Goal: Check status: Check status

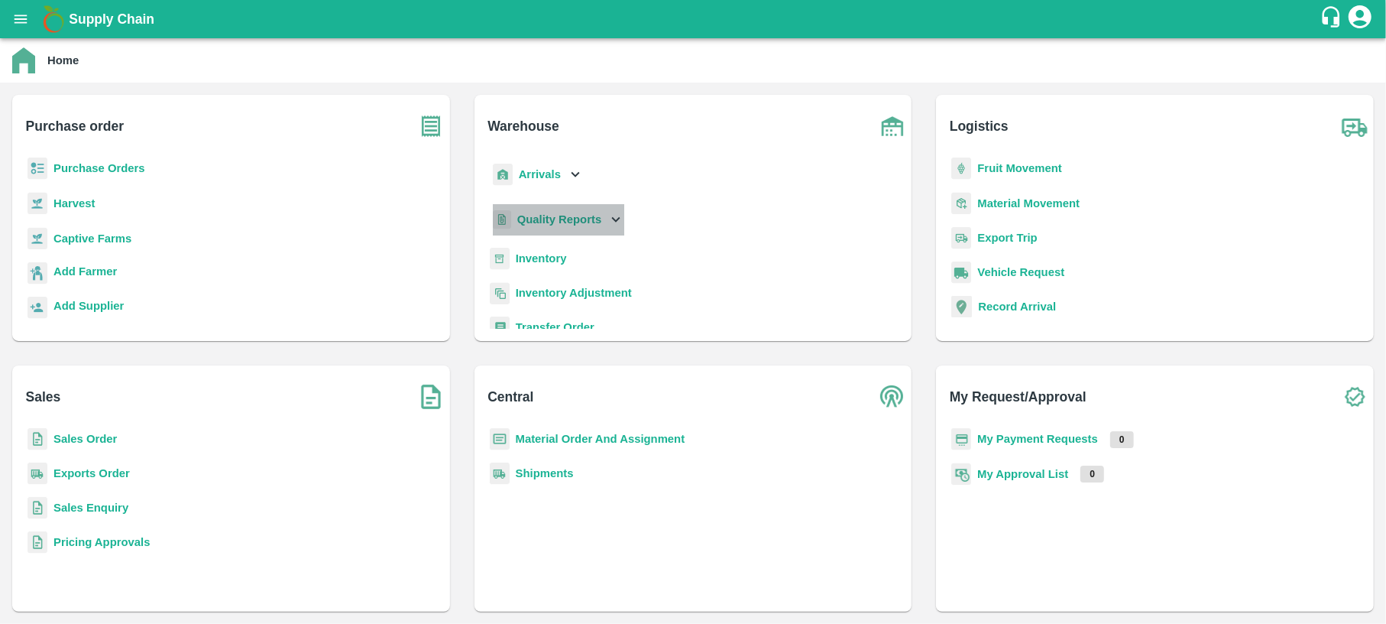
click at [559, 224] on b "Quality Reports" at bounding box center [559, 219] width 85 height 12
click at [543, 289] on span "Purchase Order" at bounding box center [570, 288] width 80 height 17
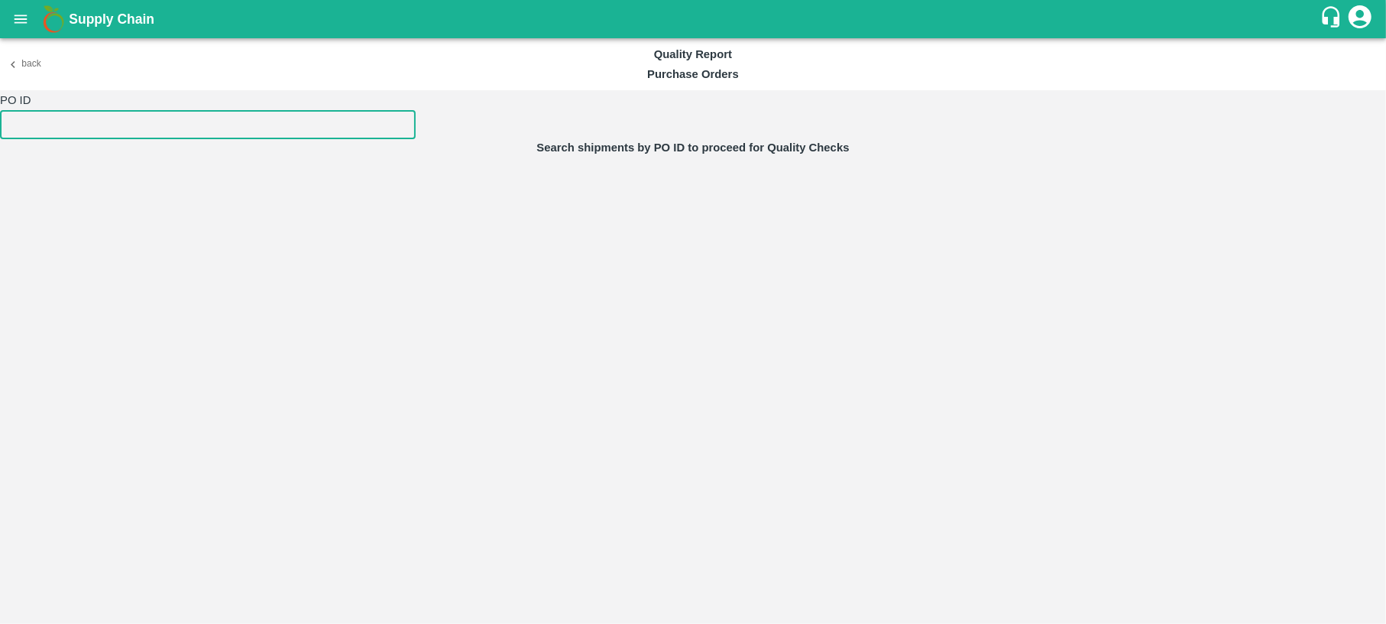
click at [160, 128] on input "number" at bounding box center [208, 124] width 416 height 29
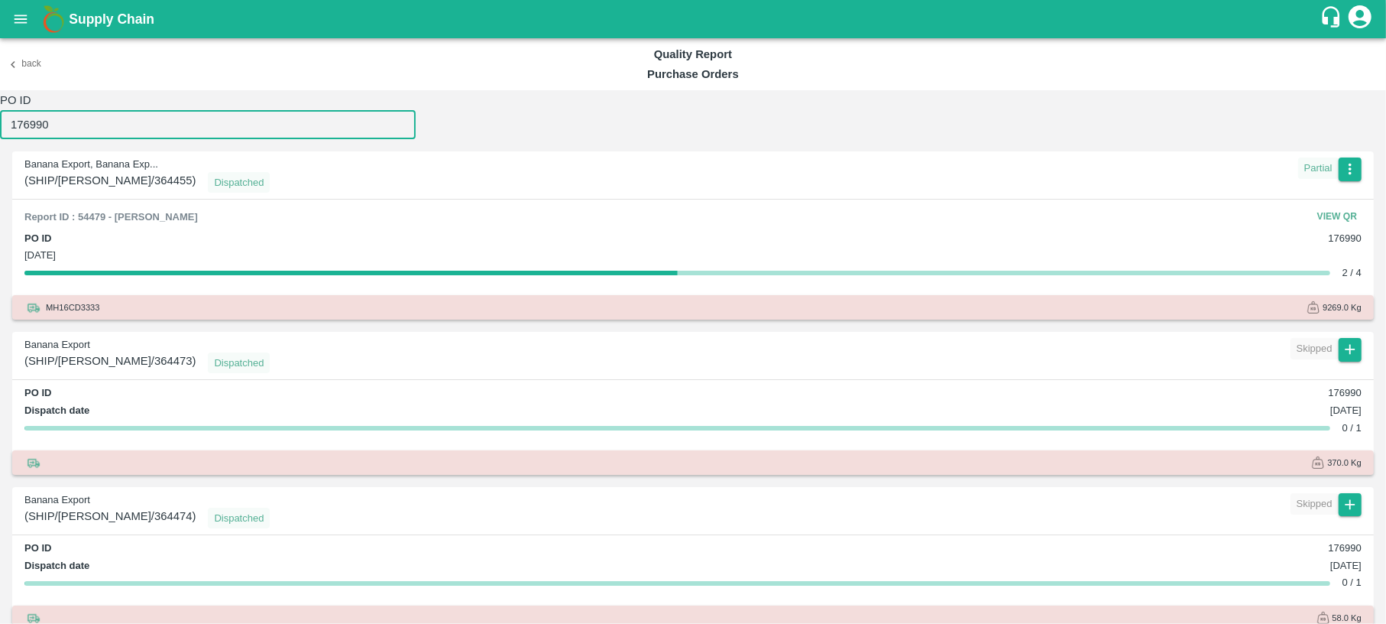
type input "176990"
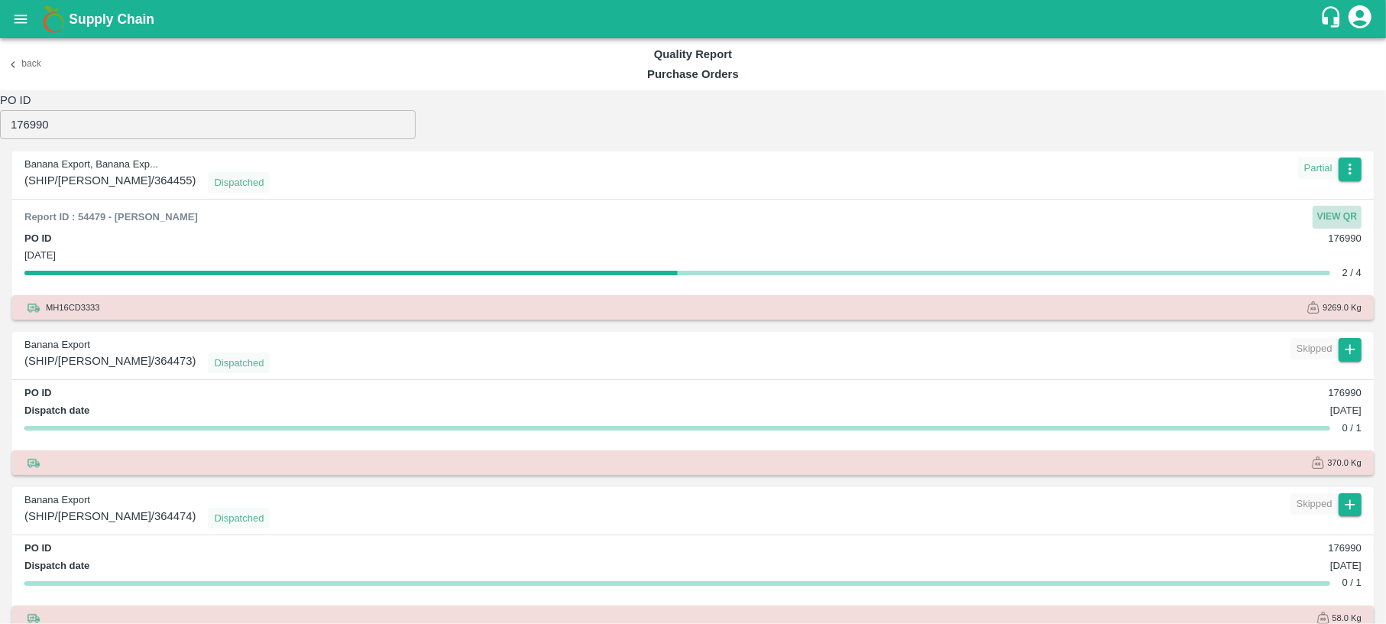
click at [1331, 209] on button "View QR" at bounding box center [1337, 217] width 49 height 22
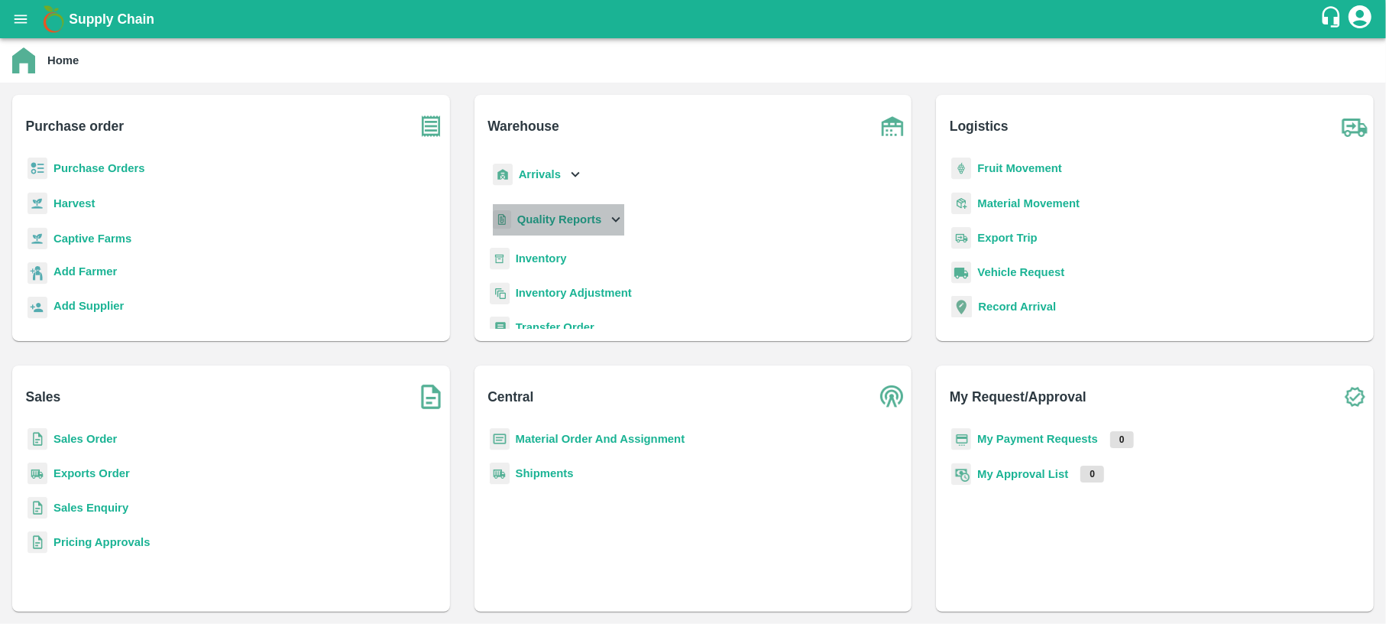
click at [570, 212] on p "Quality Reports" at bounding box center [559, 219] width 85 height 17
click at [570, 278] on link "Purchase Order" at bounding box center [570, 288] width 80 height 23
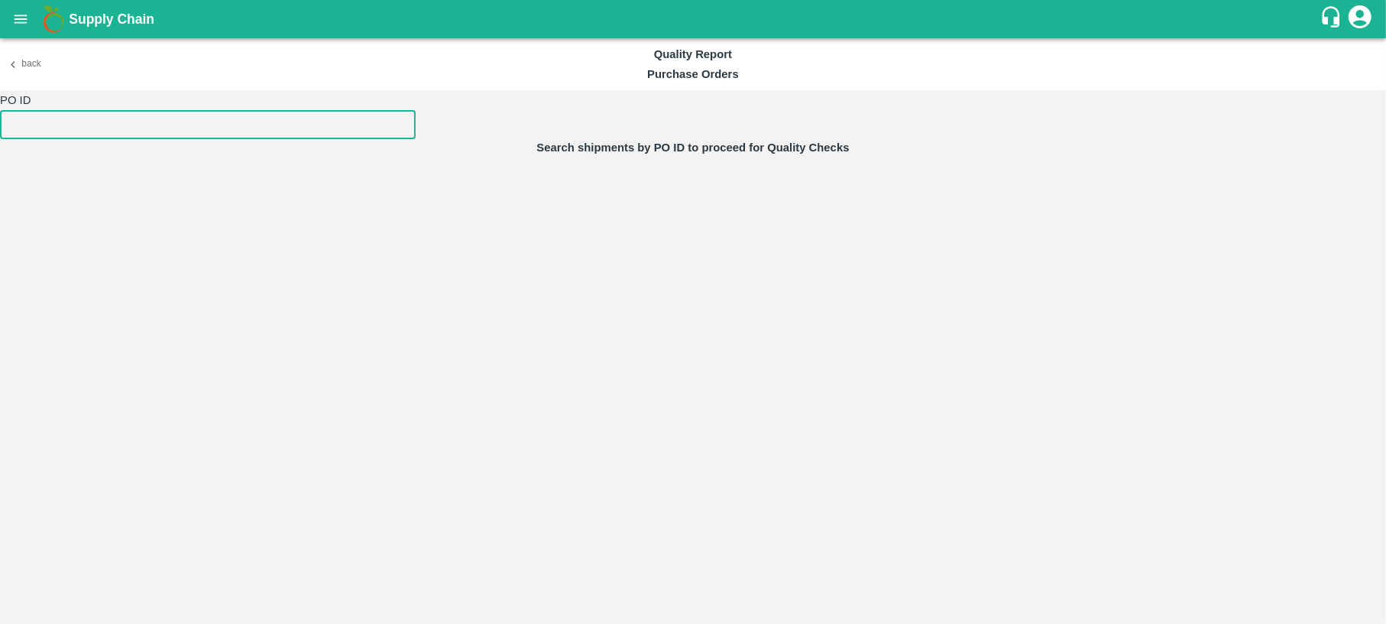
click at [225, 118] on input "number" at bounding box center [208, 124] width 416 height 29
paste input "177786"
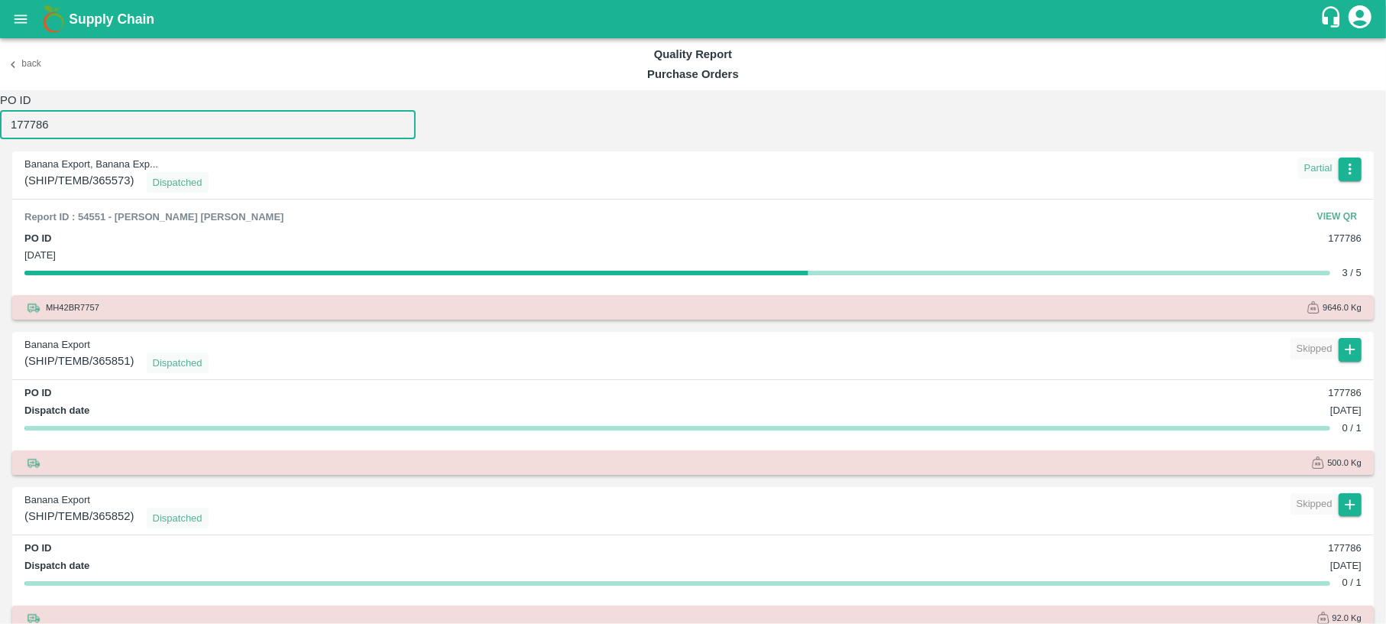
drag, startPoint x: 82, startPoint y: 131, endPoint x: -6, endPoint y: 135, distance: 88.0
click at [0, 135] on html "Supply Chain Back Quality Report Purchase Orders PO ID 177786 ​ Banana Export, …" at bounding box center [693, 312] width 1386 height 624
paste input "935"
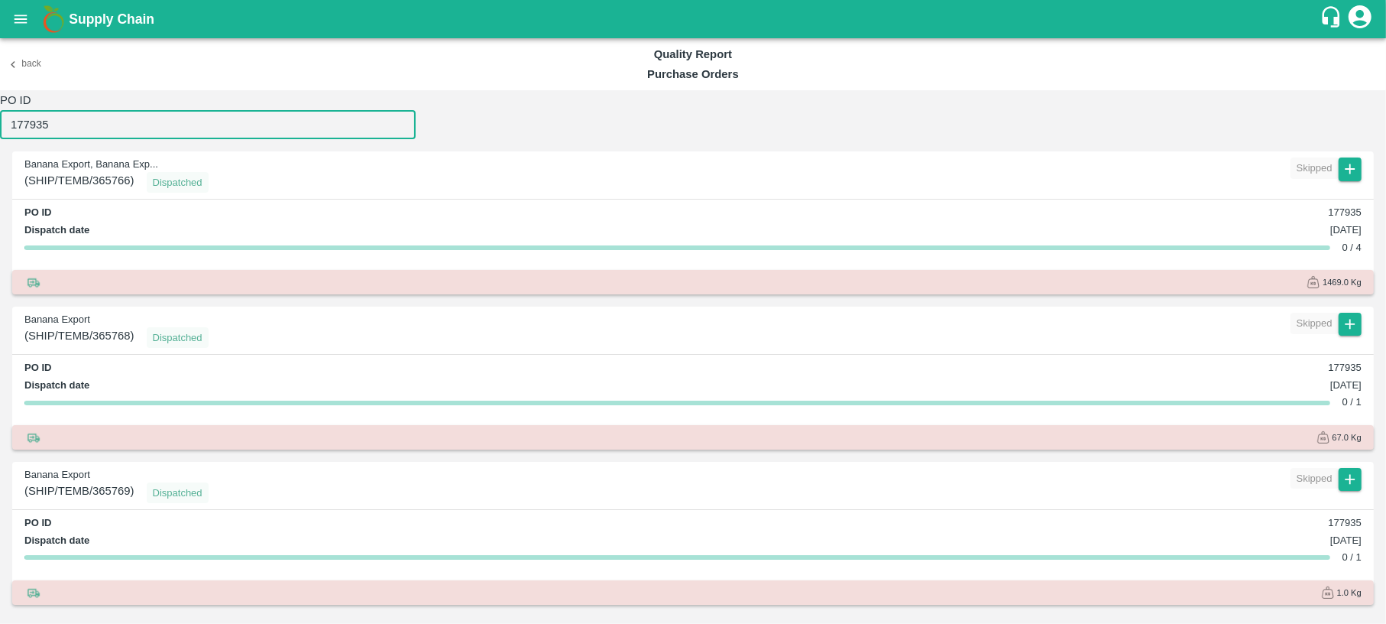
type input "177935"
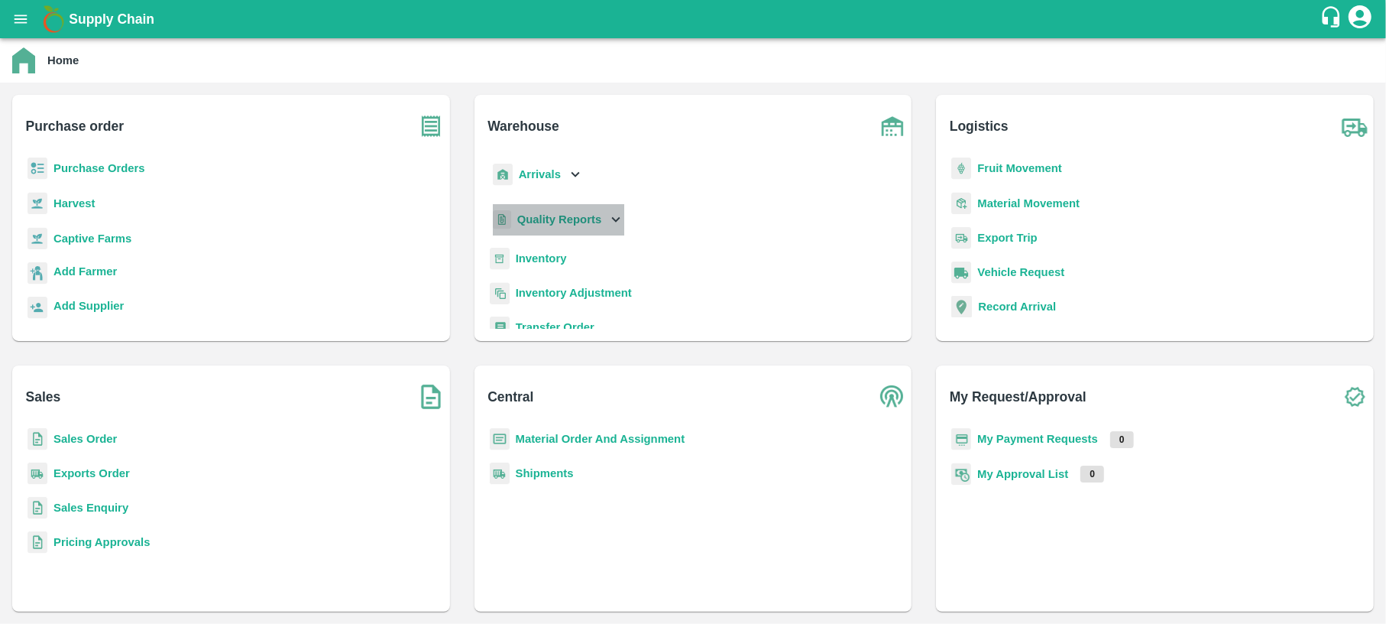
click at [556, 209] on div "Quality Reports" at bounding box center [557, 219] width 135 height 31
click at [552, 277] on link "Purchase Order" at bounding box center [570, 288] width 80 height 23
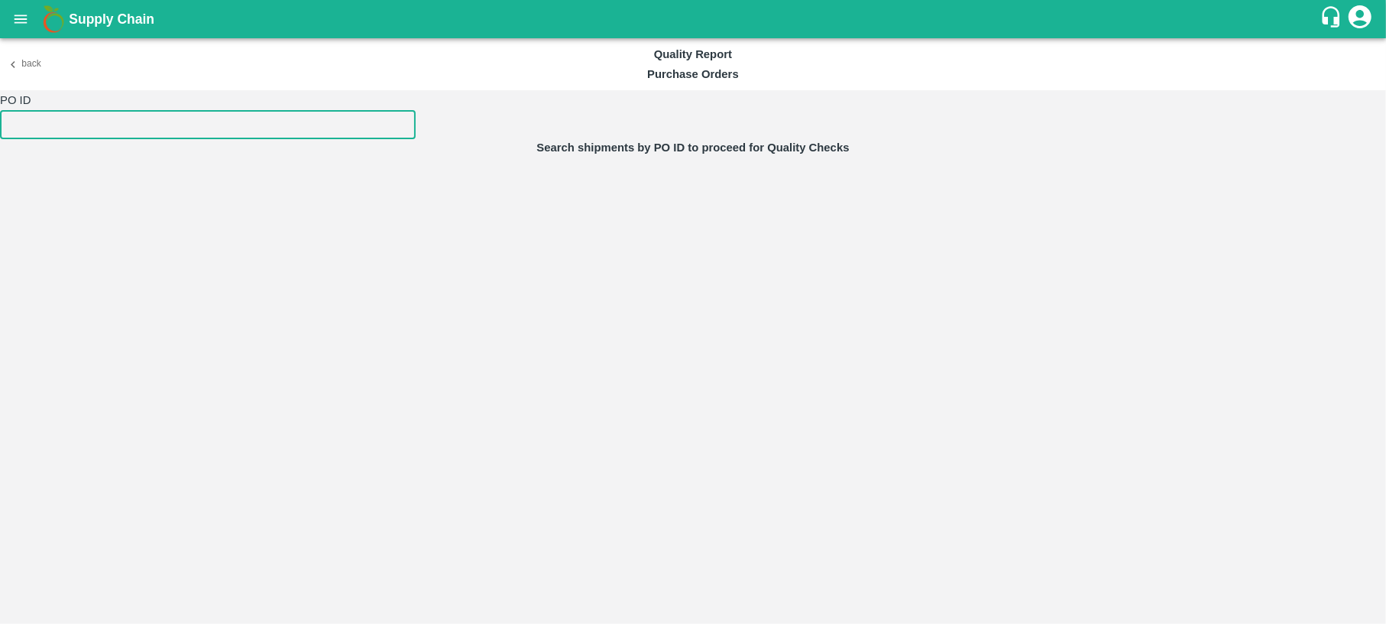
click at [261, 138] on input "number" at bounding box center [208, 124] width 416 height 29
paste input "178037"
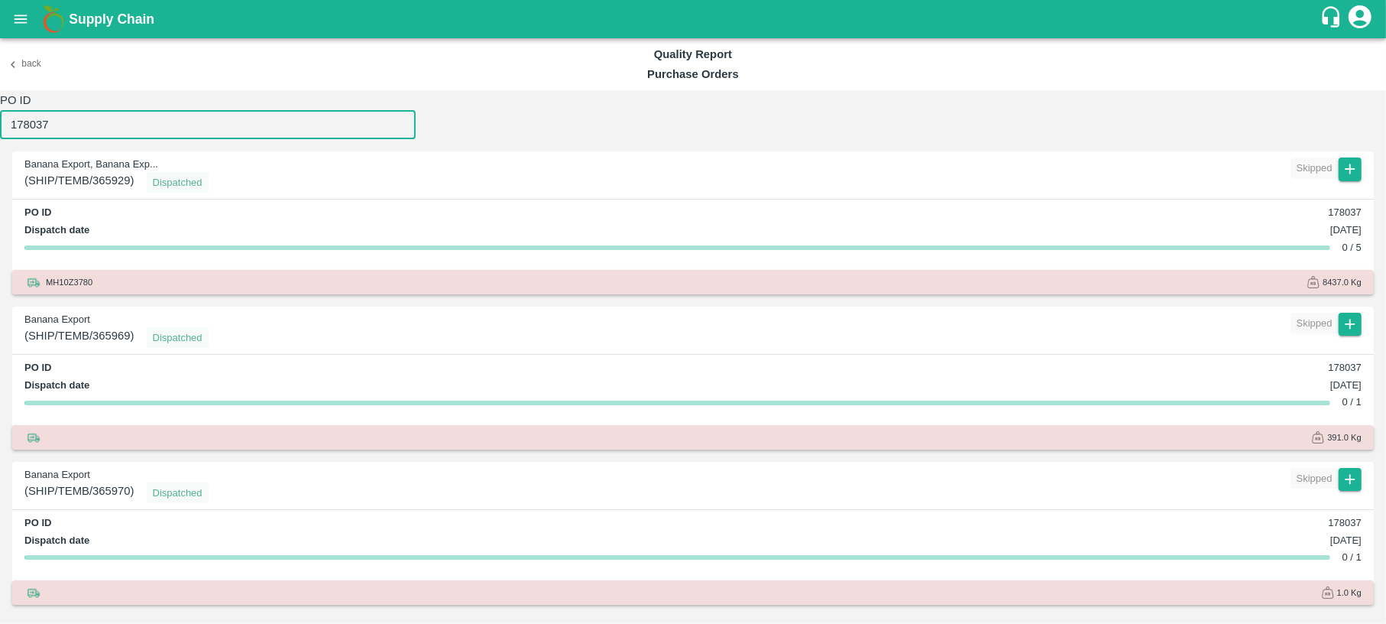
type input "178037"
